Goal: Task Accomplishment & Management: Use online tool/utility

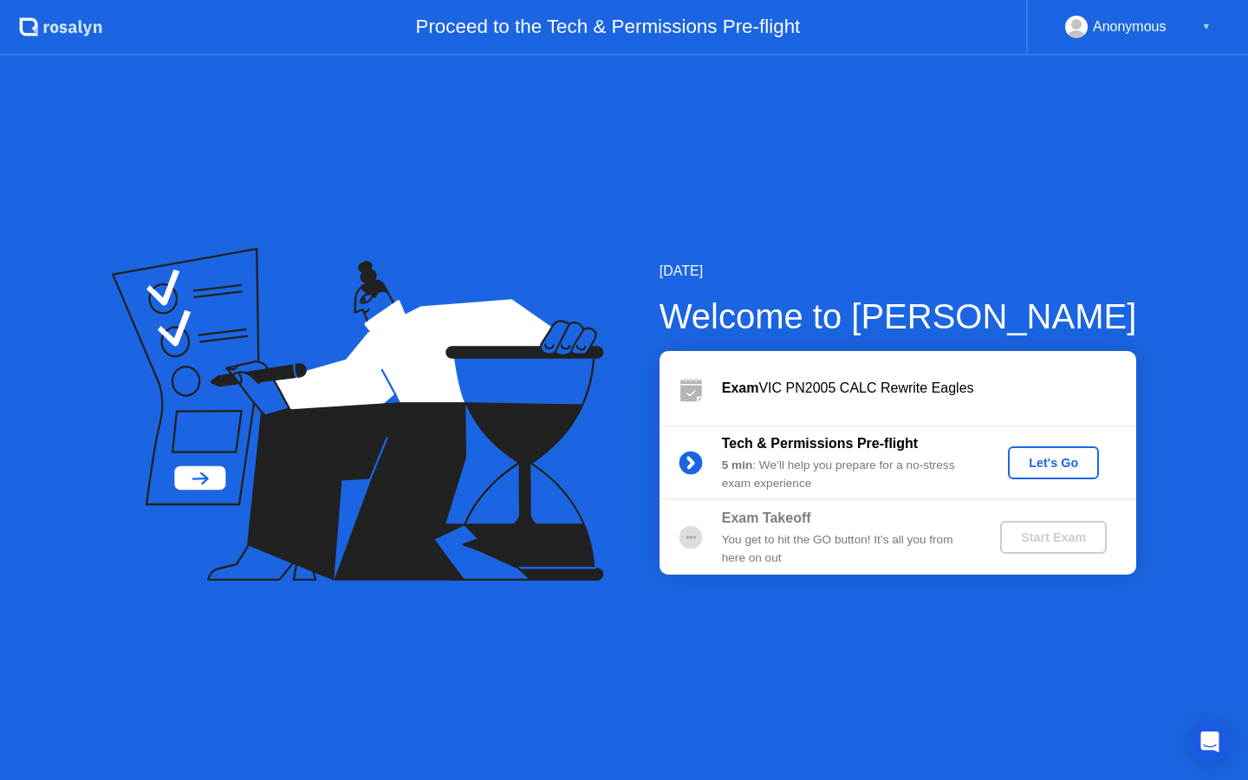
click at [1056, 466] on div "Let's Go" at bounding box center [1053, 463] width 77 height 14
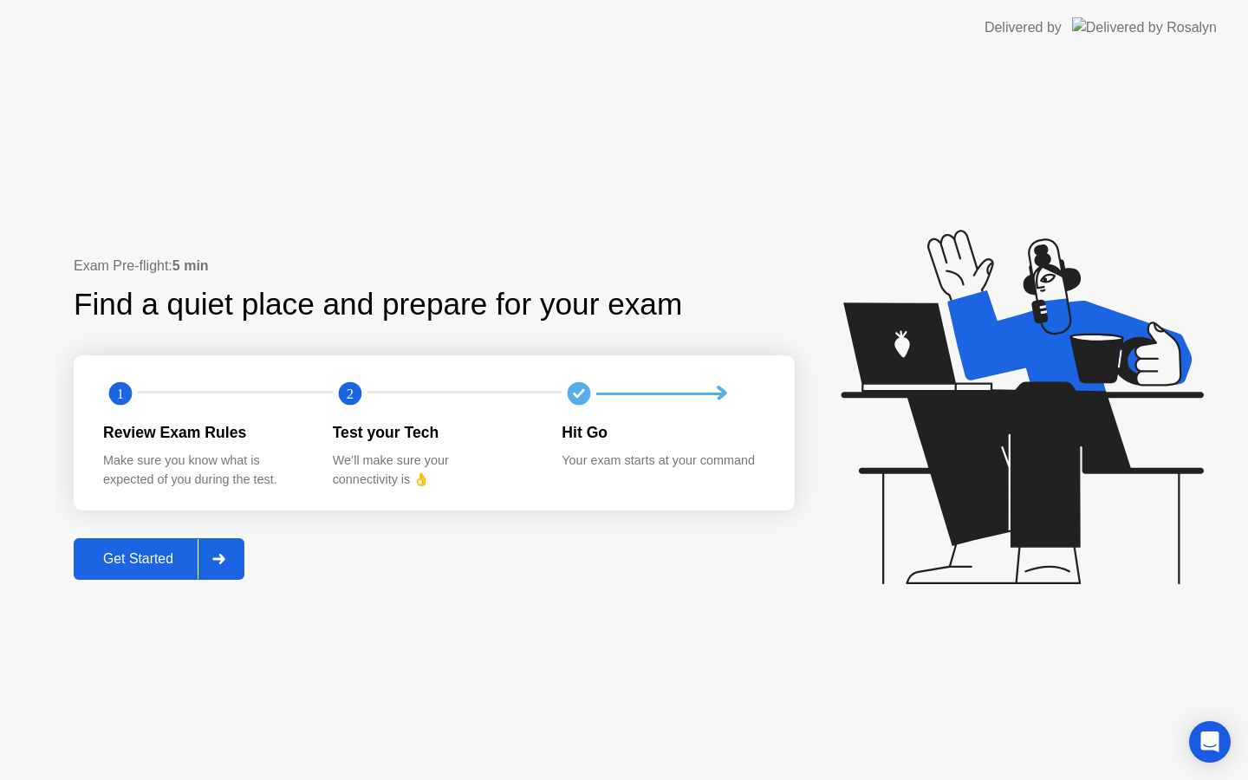
click at [166, 564] on div "Get Started" at bounding box center [138, 559] width 119 height 16
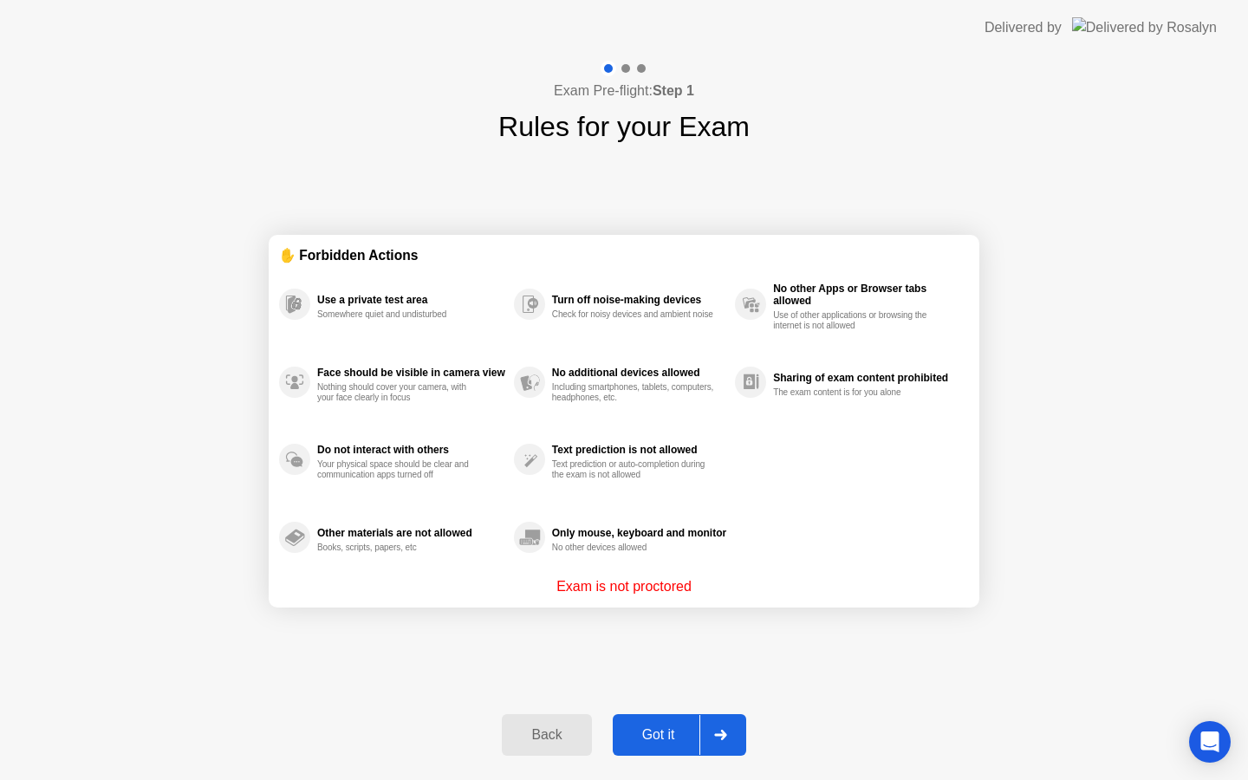
click at [676, 727] on div "Got it" at bounding box center [658, 735] width 81 height 16
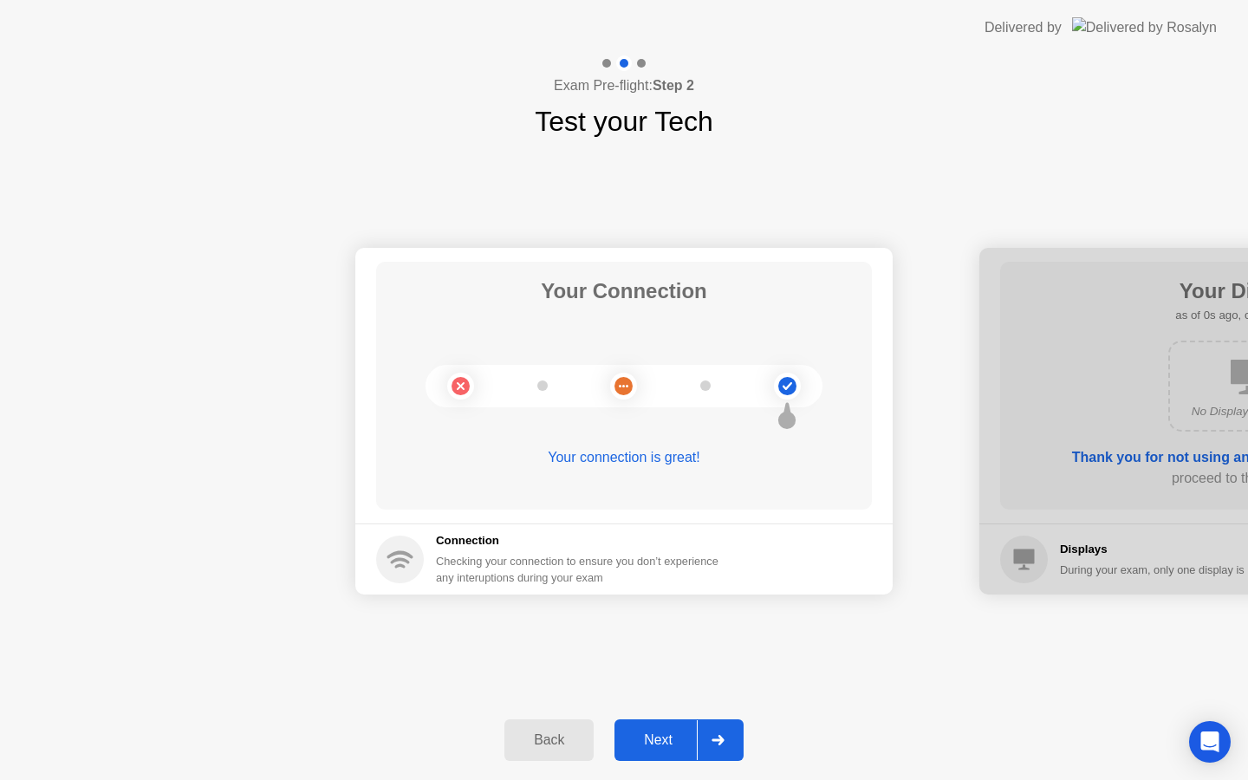
click at [672, 738] on div "Next" at bounding box center [658, 740] width 77 height 16
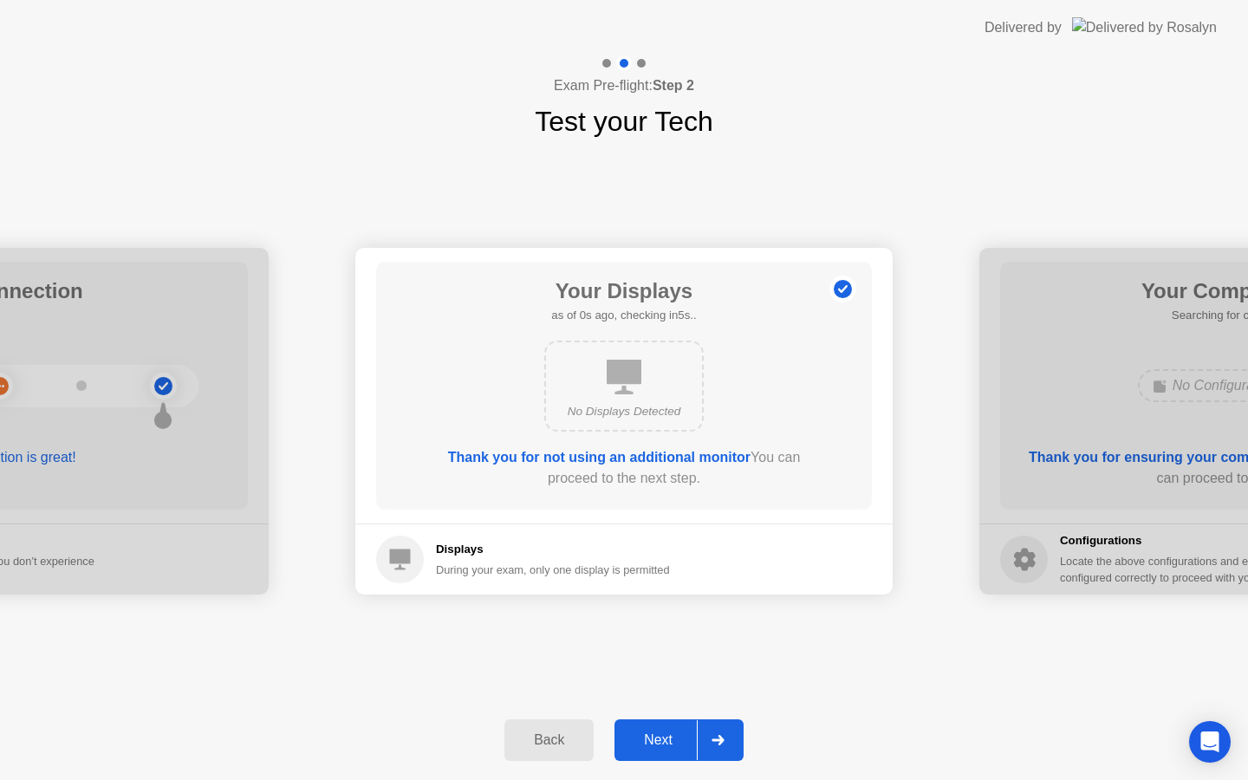
click at [672, 739] on div "Next" at bounding box center [658, 740] width 77 height 16
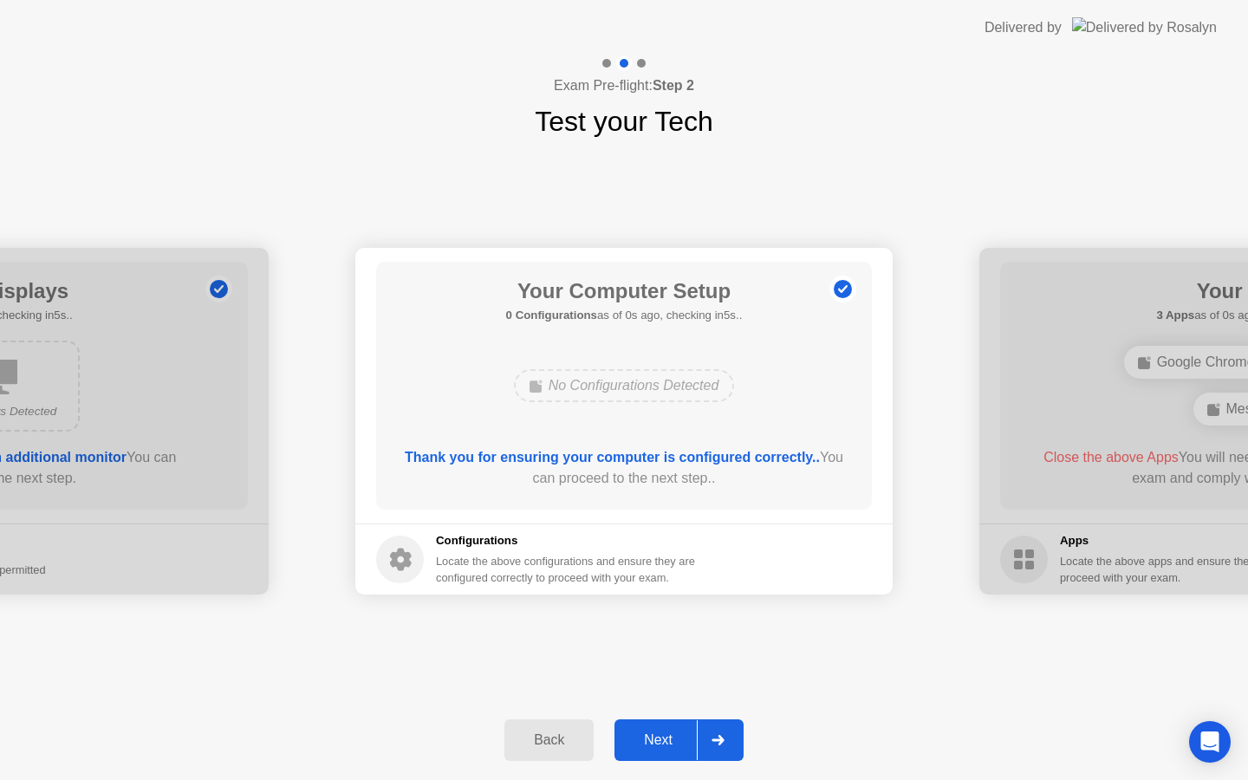
click at [672, 739] on div "Next" at bounding box center [658, 740] width 77 height 16
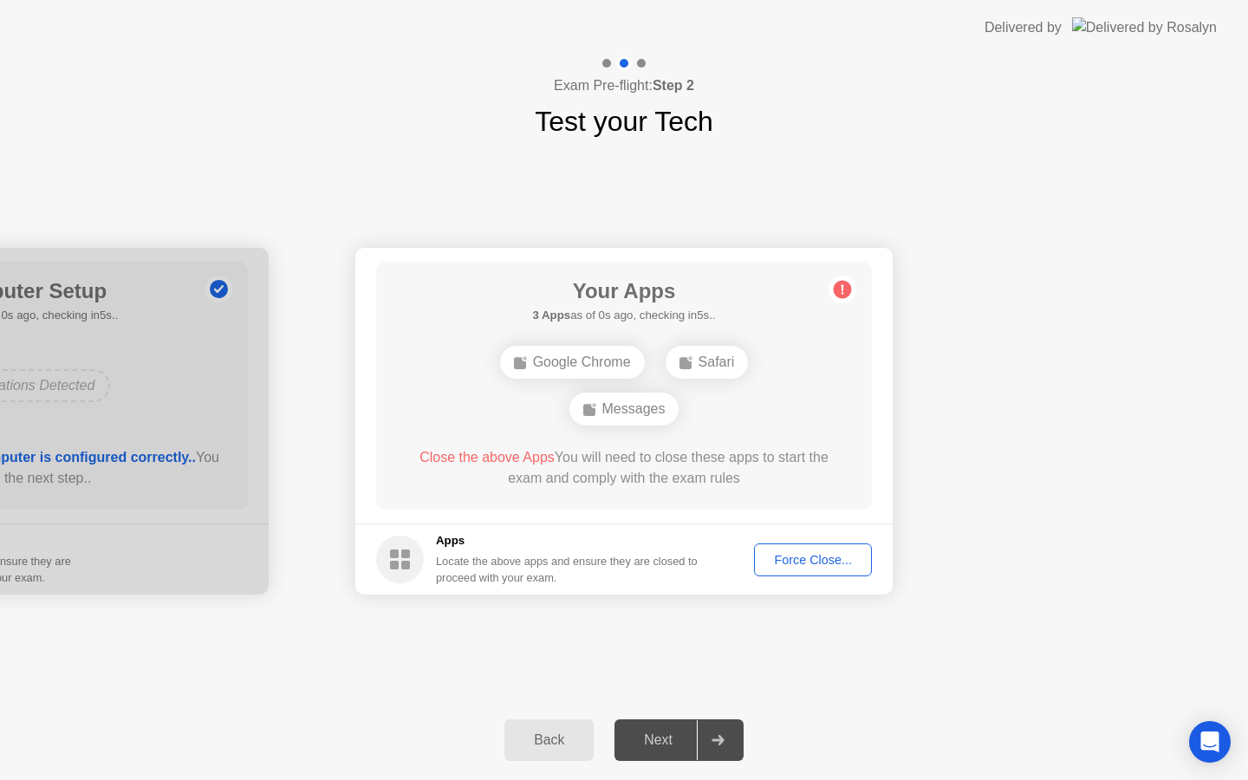
click at [672, 739] on div "Next" at bounding box center [658, 740] width 77 height 16
click at [820, 553] on div "Force Close..." at bounding box center [813, 560] width 106 height 14
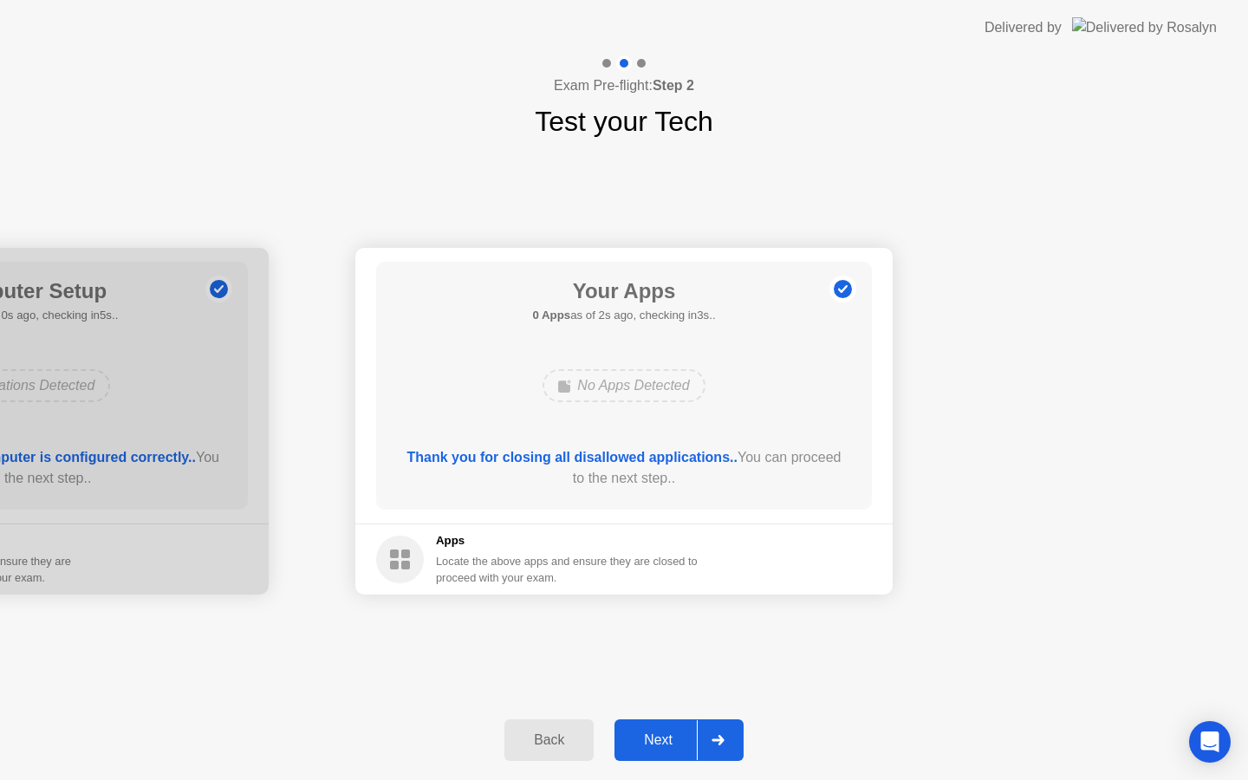
click at [678, 744] on div "Next" at bounding box center [658, 740] width 77 height 16
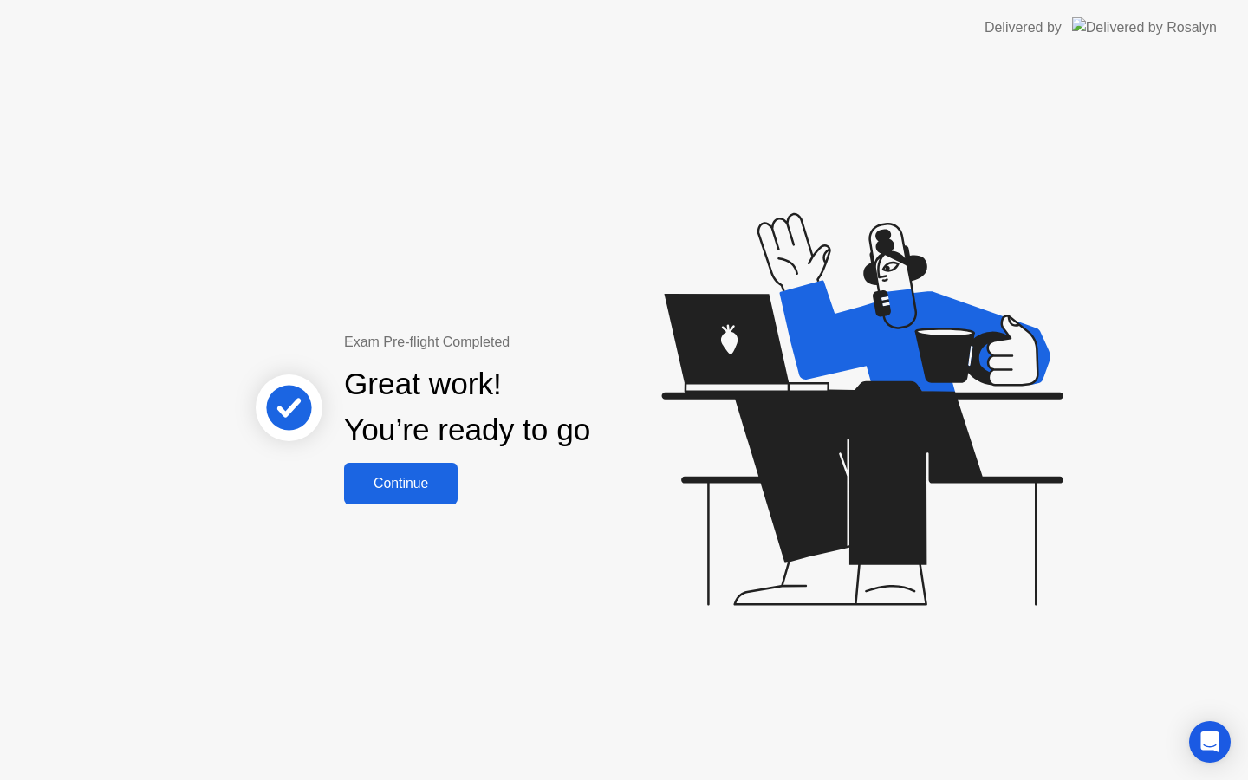
click at [394, 476] on div "Continue" at bounding box center [400, 484] width 103 height 16
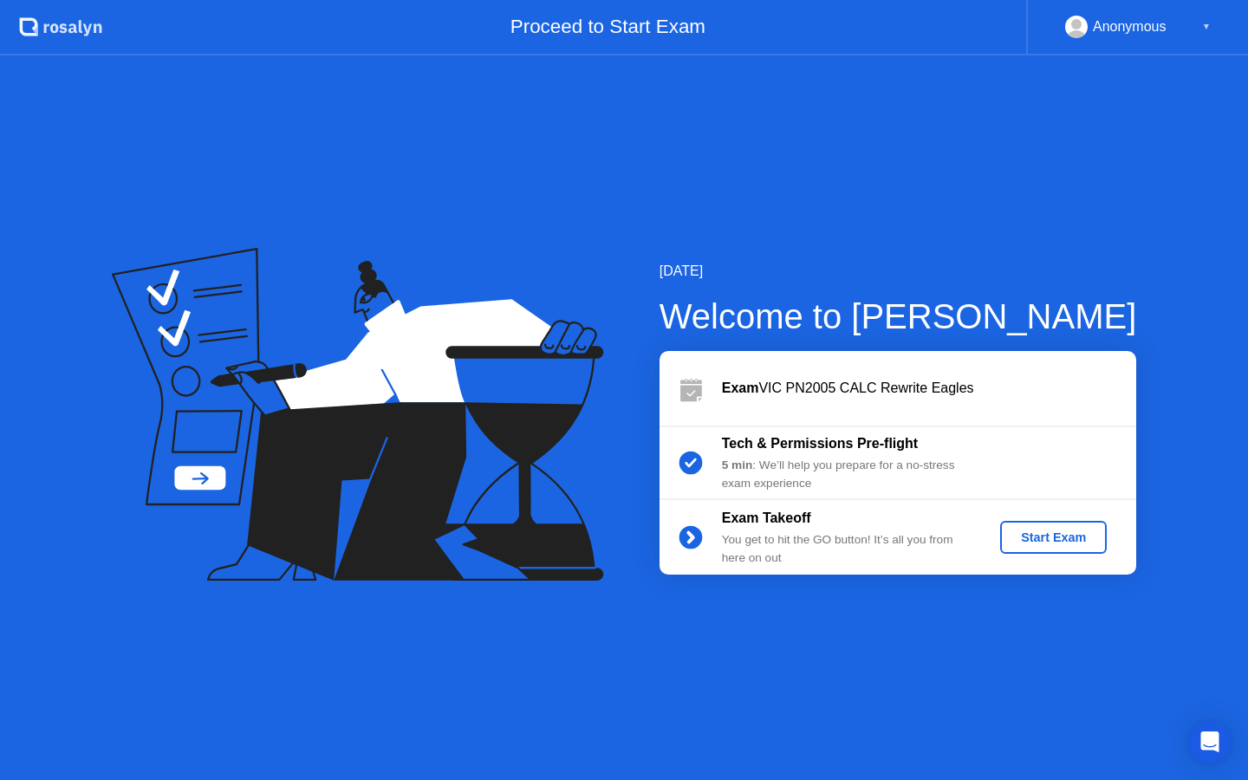
click at [1034, 536] on div "Start Exam" at bounding box center [1053, 538] width 93 height 14
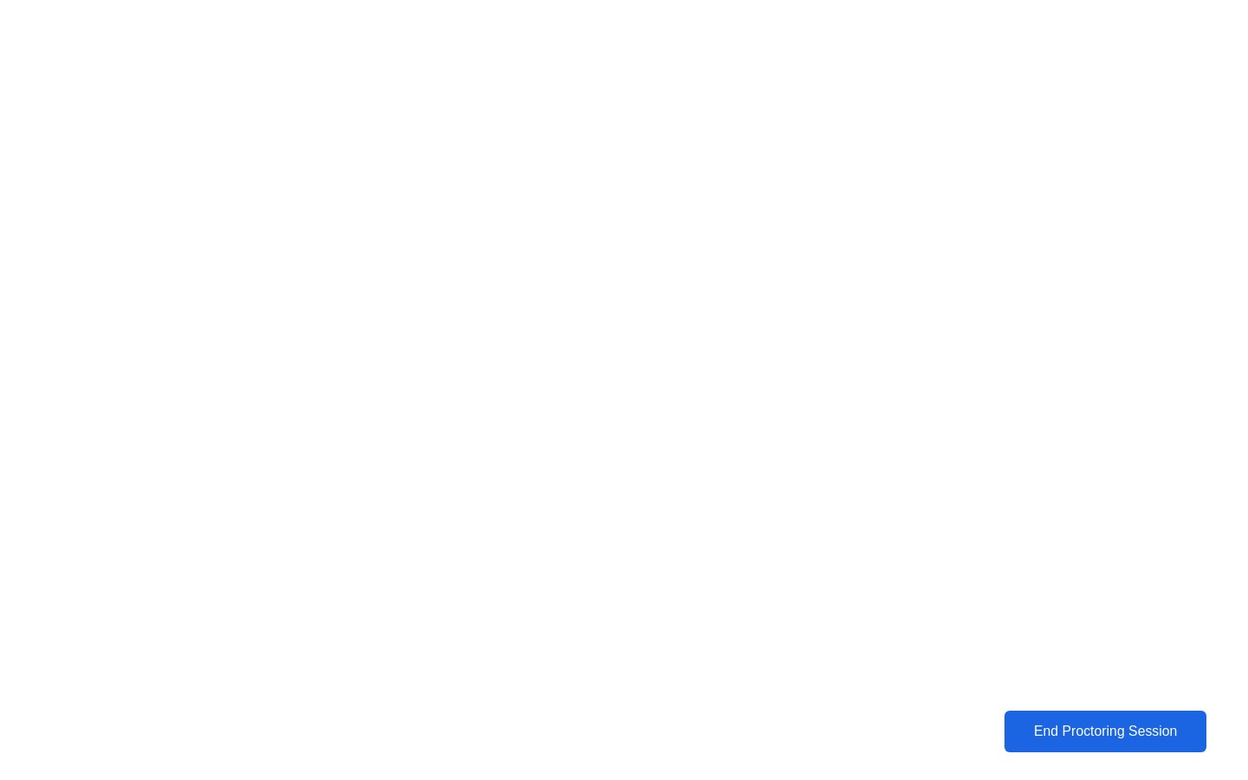
click at [1105, 738] on div "End Proctoring Session" at bounding box center [1105, 732] width 199 height 16
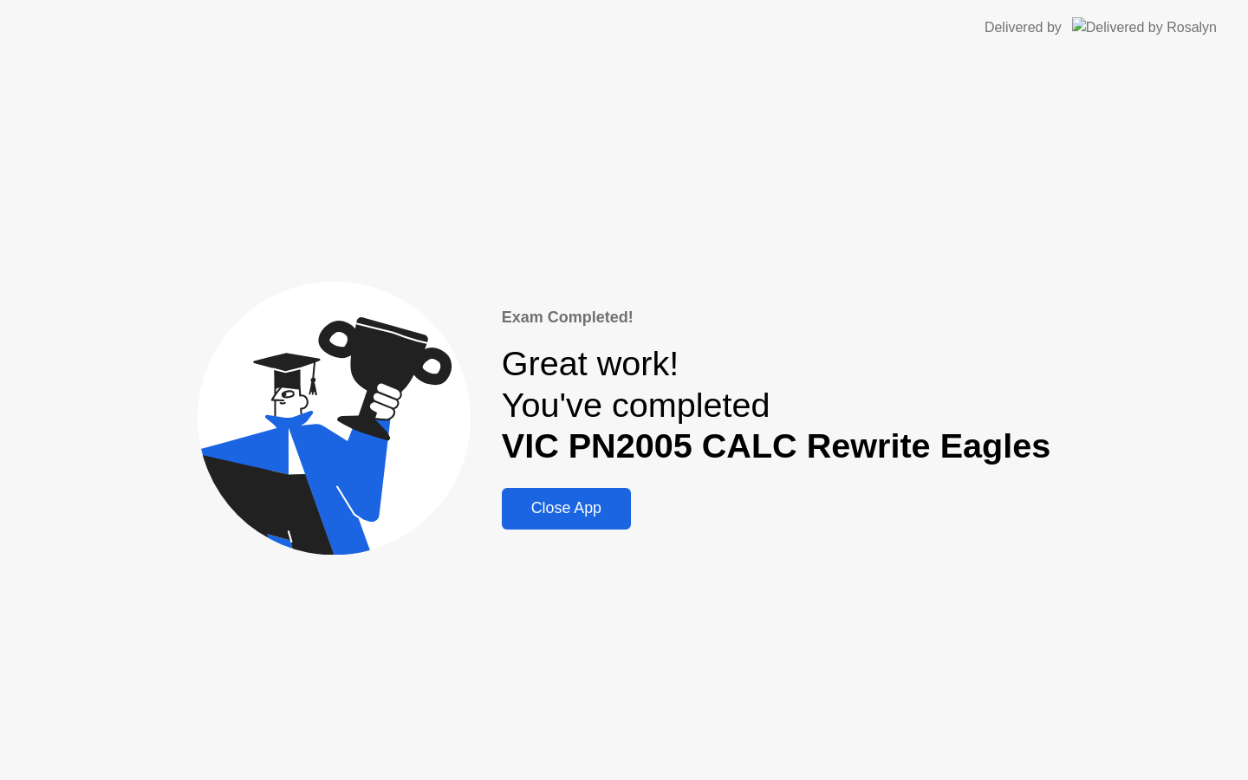
click at [585, 513] on div "Close App" at bounding box center [566, 508] width 119 height 18
